Goal: Go to known website: Access a specific website the user already knows

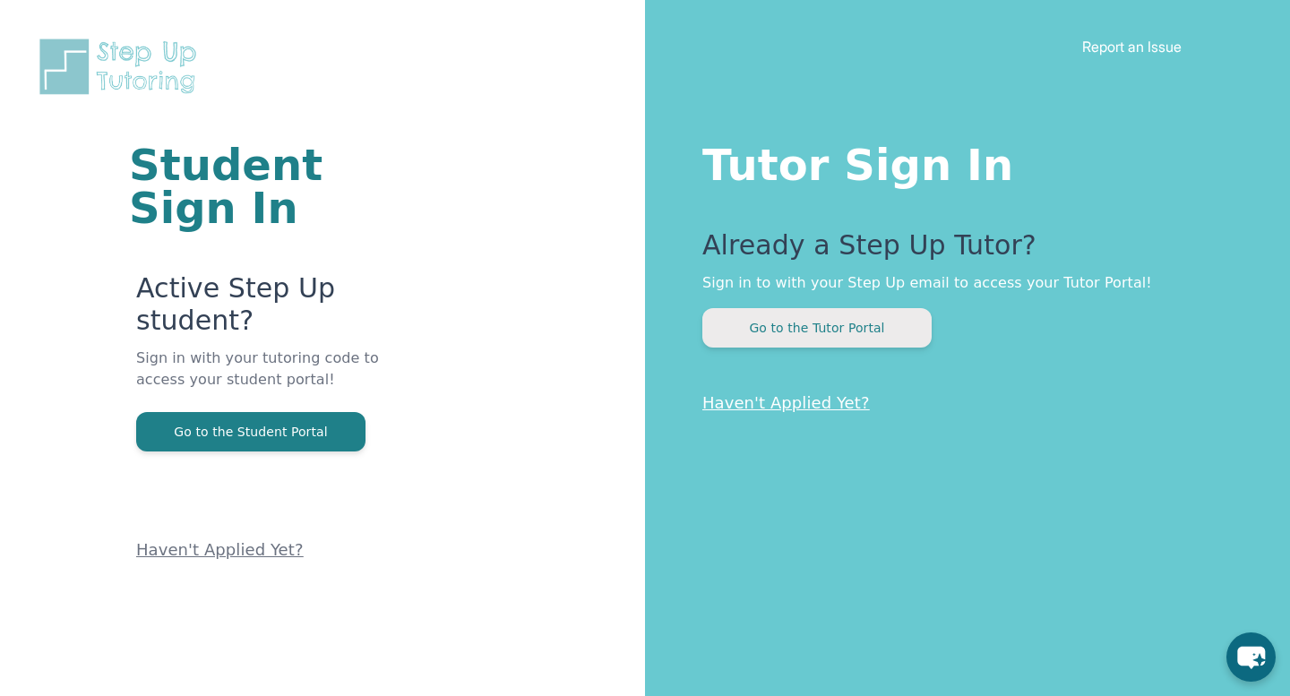
click at [859, 330] on button "Go to the Tutor Portal" at bounding box center [816, 327] width 229 height 39
